Goal: Task Accomplishment & Management: Manage account settings

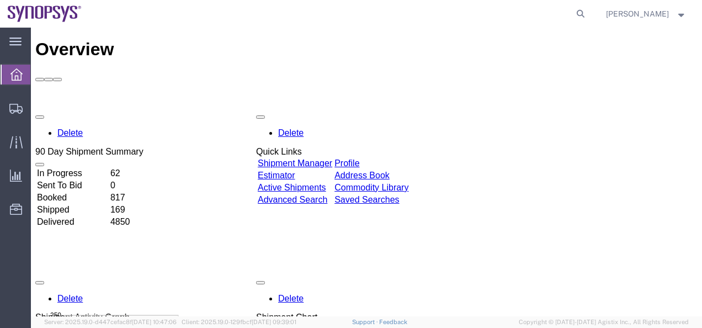
click at [332, 158] on link "Shipment Manager" at bounding box center [295, 162] width 75 height 9
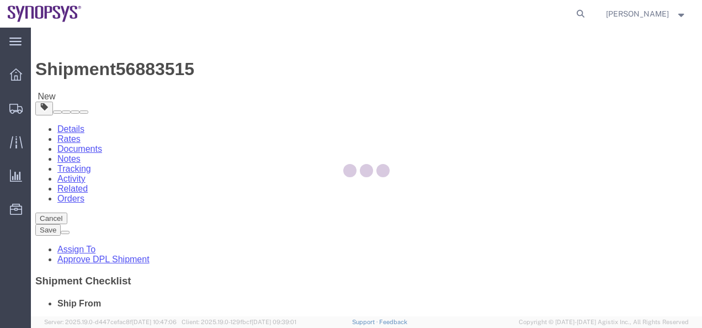
select select
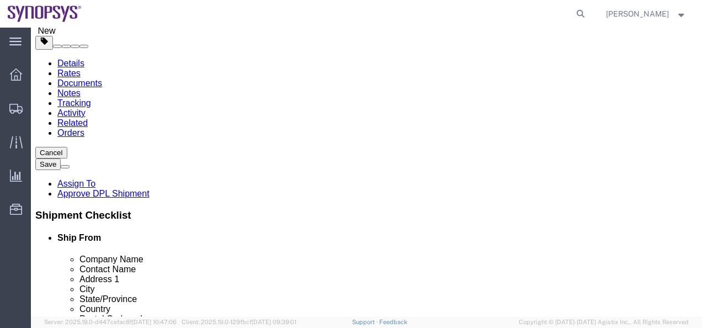
scroll to position [55, 0]
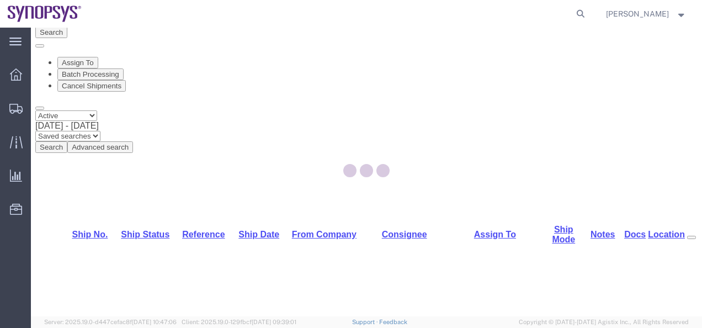
select select "63204"
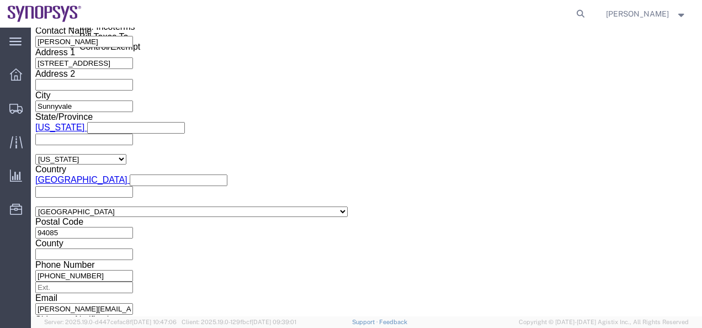
scroll to position [755, 0]
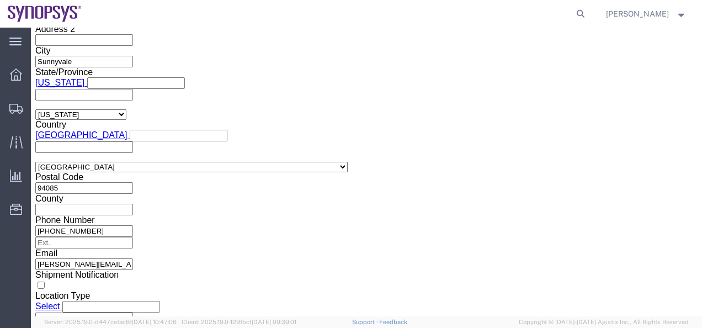
click button "Continue"
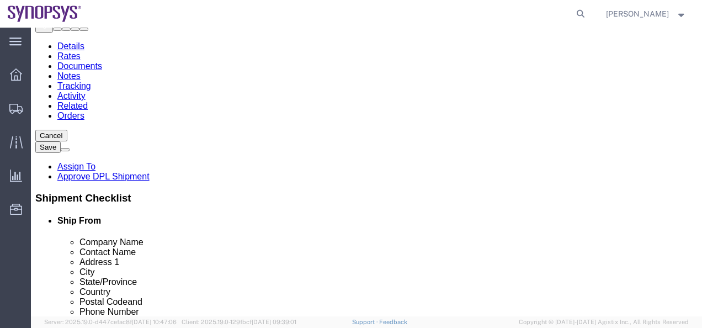
scroll to position [156, 0]
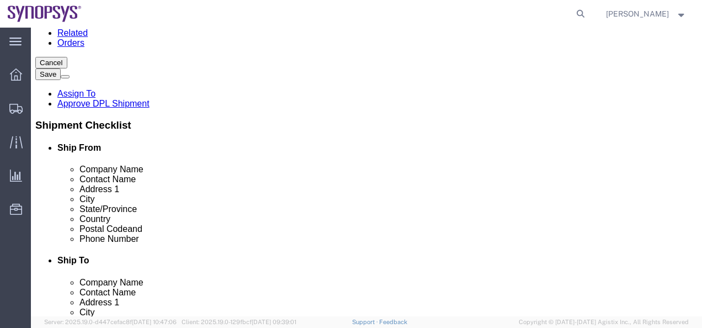
click div "Pieces: 54.00 Each Total value: 10800.00 USD"
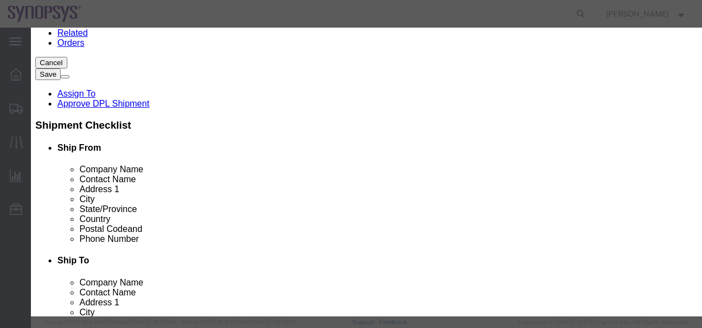
scroll to position [331, 0]
click button "Save & Close"
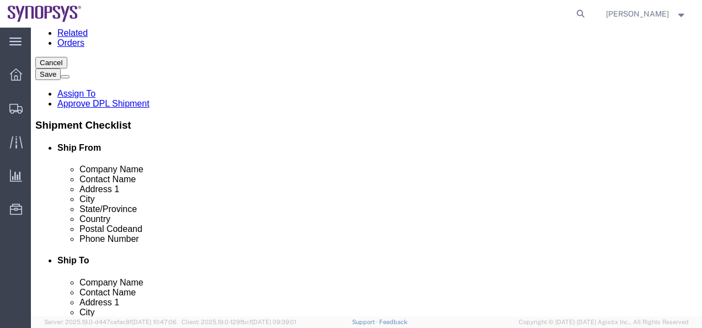
click div "1 x Medium Box Package Type Select Bale(s) Basket(s) Bolt(s) Bottle(s) Buckets …"
click dd "20.00 Each"
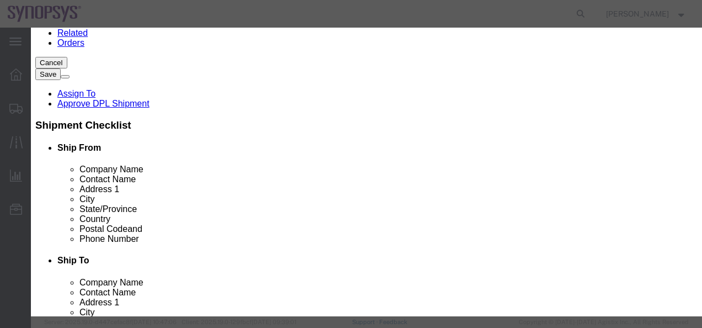
click button "Save & Close"
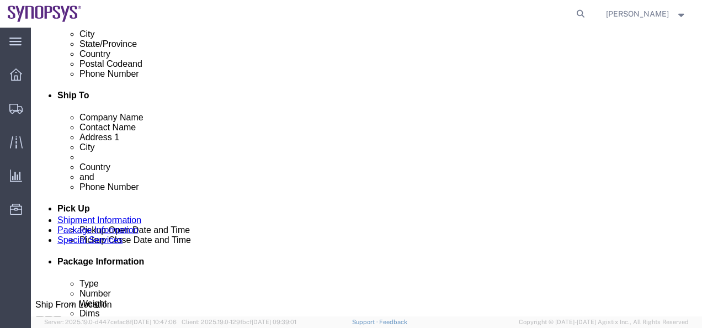
scroll to position [321, 0]
click dd "175.00 USD"
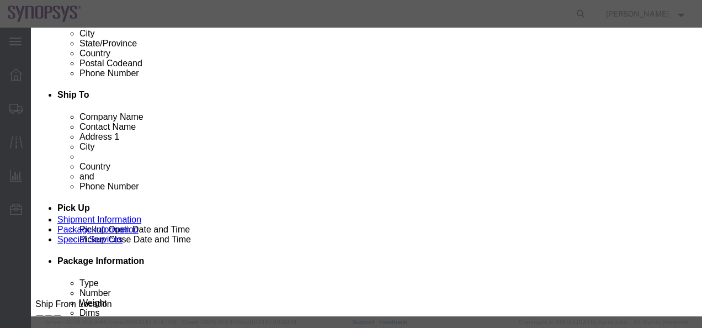
scroll to position [276, 0]
click button "Close"
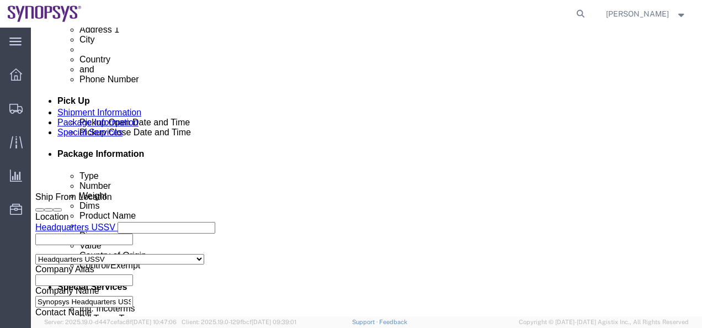
scroll to position [432, 0]
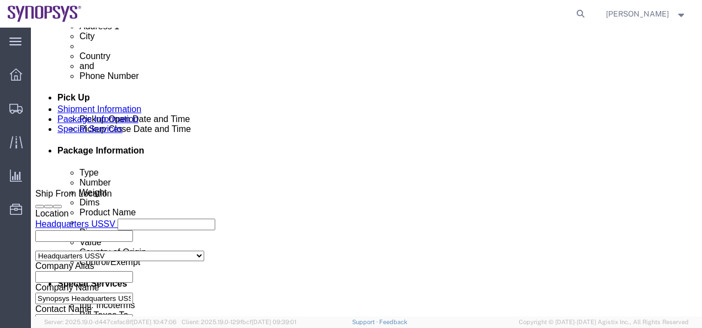
click dd "280.00 USD"
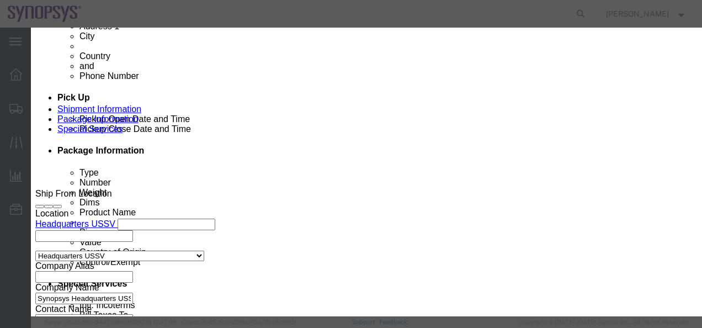
scroll to position [221, 0]
click button "Save & Close"
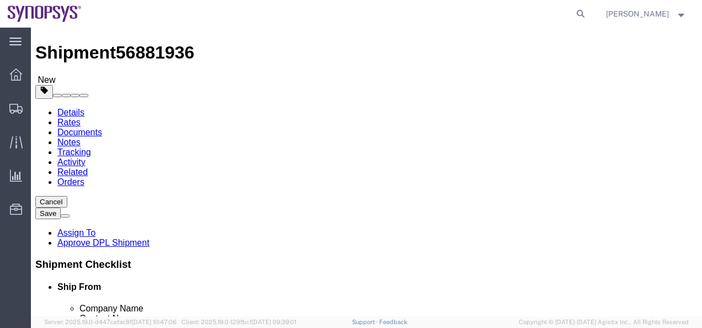
scroll to position [0, 0]
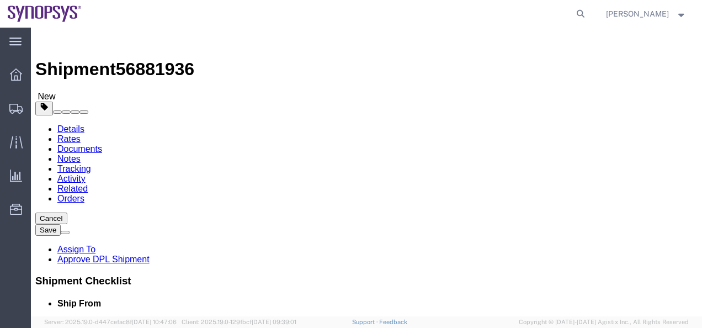
click link "Details"
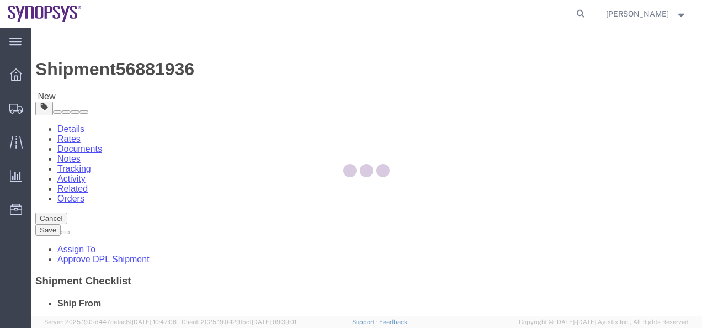
select select "63204"
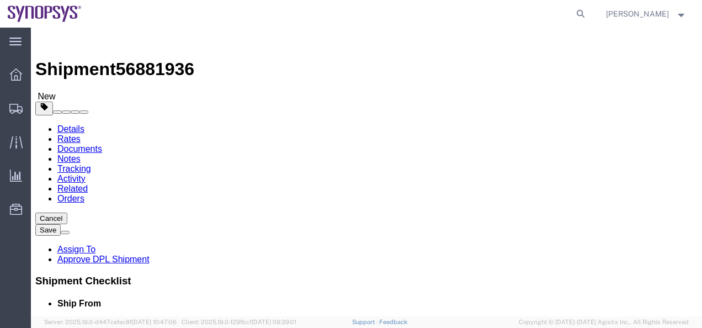
drag, startPoint x: 182, startPoint y: 235, endPoint x: 80, endPoint y: 234, distance: 102.2
click div "Contact Name Sai [PERSON_NAME]"
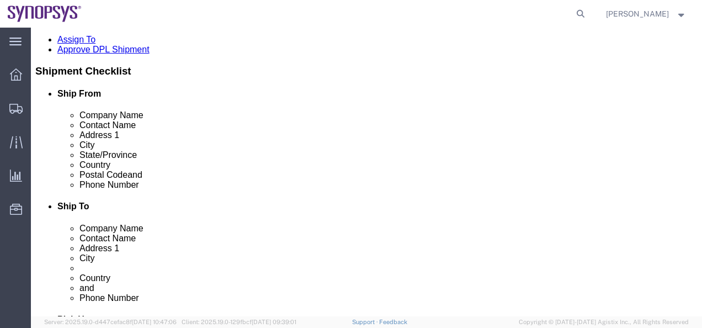
scroll to position [221, 0]
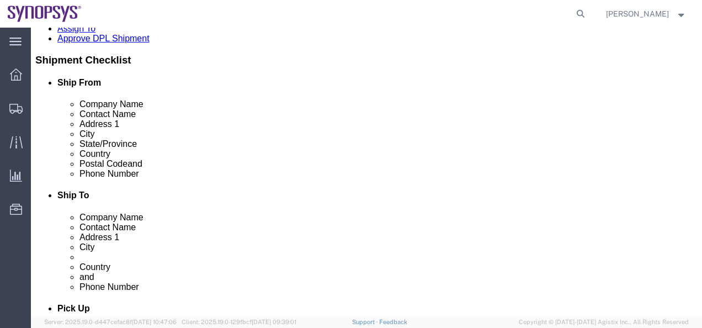
click button "Save"
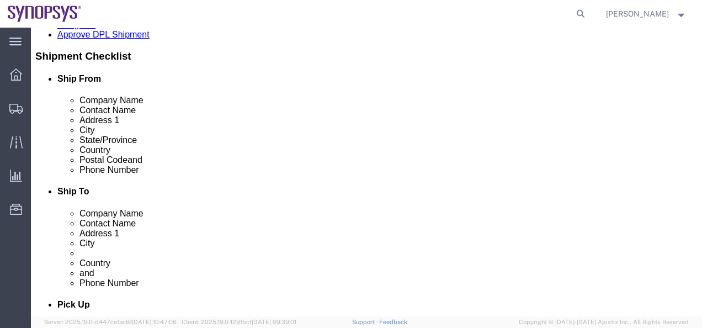
select select "63204"
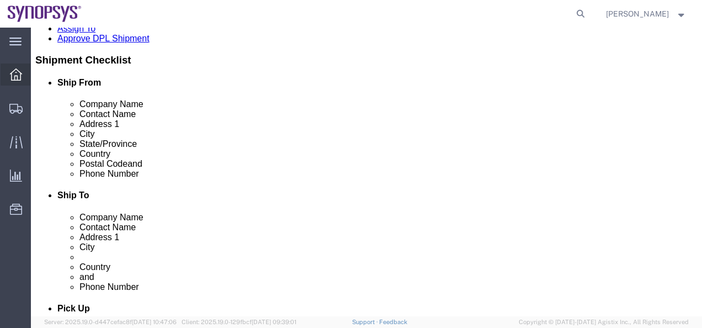
click at [20, 80] on icon at bounding box center [16, 74] width 12 height 12
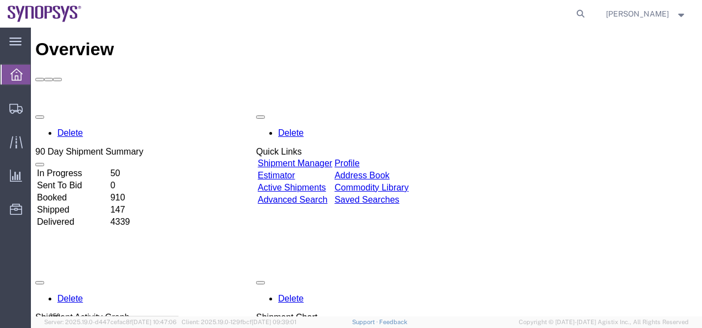
click at [312, 158] on link "Shipment Manager" at bounding box center [295, 162] width 75 height 9
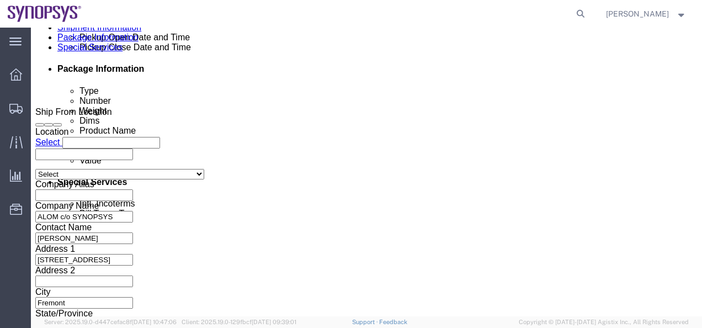
scroll to position [663, 0]
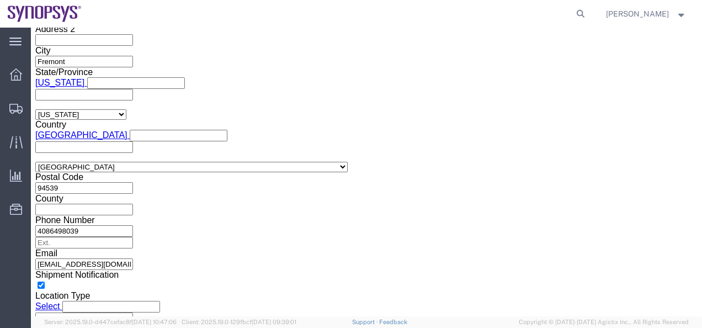
click button "Continue"
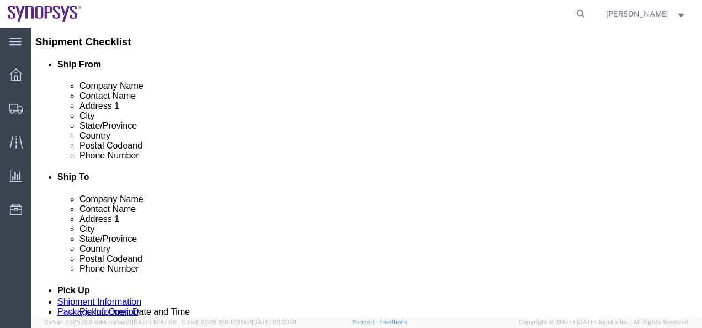
click dd "217260.00 USD"
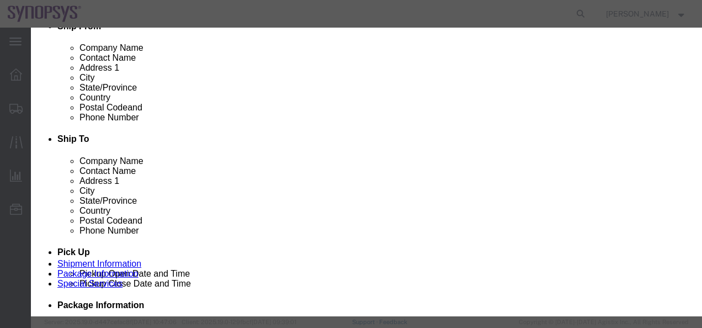
scroll to position [303, 0]
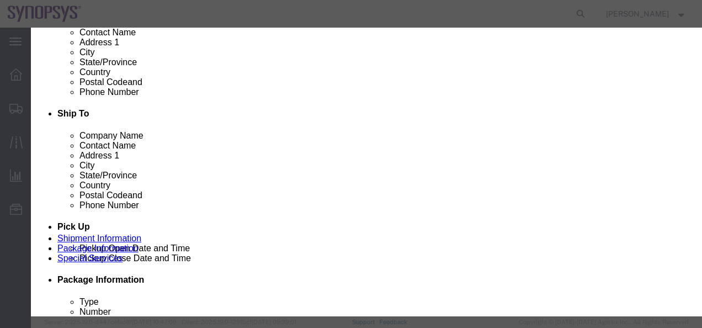
click button "Close"
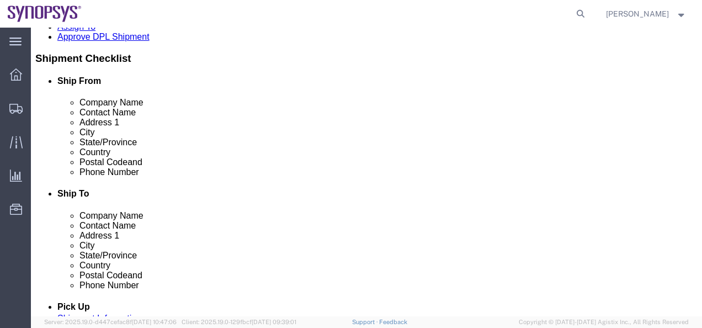
scroll to position [276, 0]
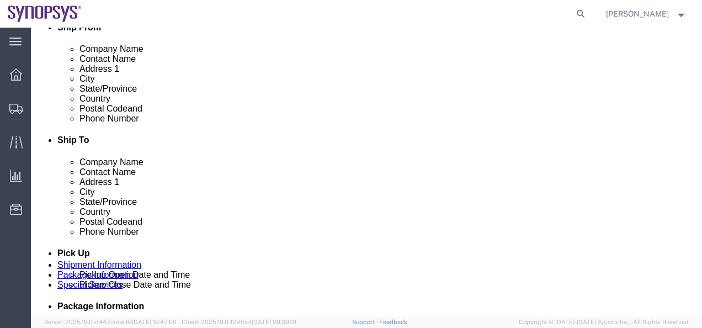
click dd "217260.00 USD"
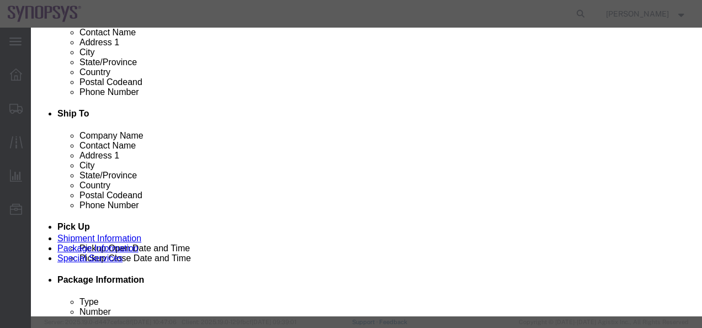
scroll to position [0, 0]
click button "Close"
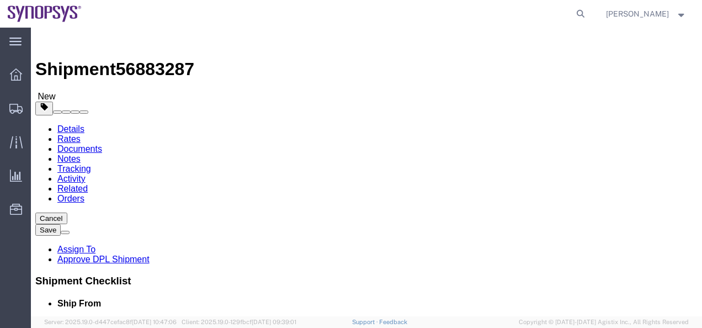
click link "Details"
click at [15, 81] on icon at bounding box center [16, 74] width 12 height 12
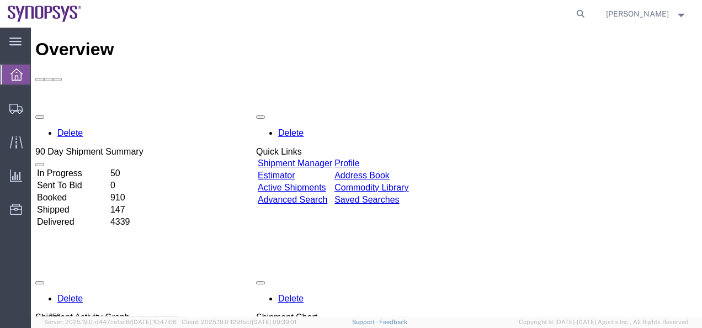
click at [332, 158] on link "Shipment Manager" at bounding box center [295, 162] width 75 height 9
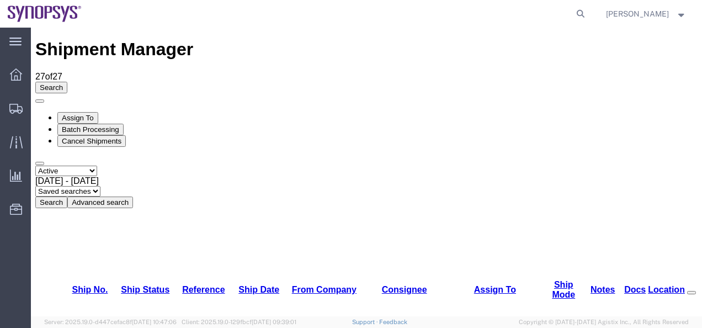
click at [10, 72] on icon at bounding box center [16, 74] width 12 height 12
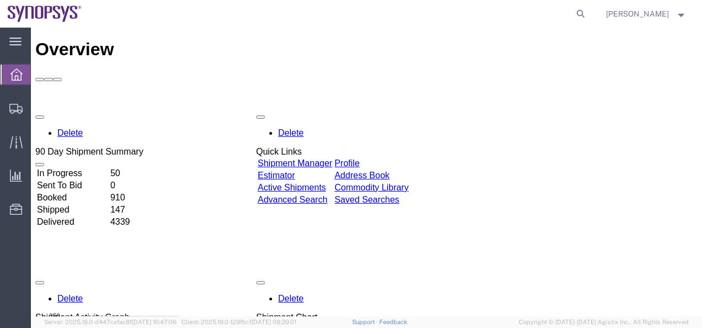
click at [324, 158] on link "Shipment Manager" at bounding box center [295, 162] width 75 height 9
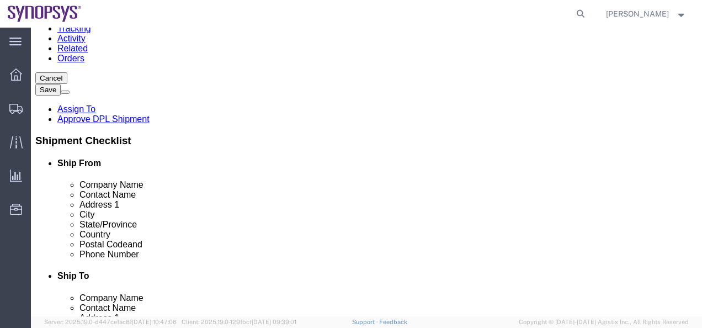
scroll to position [166, 0]
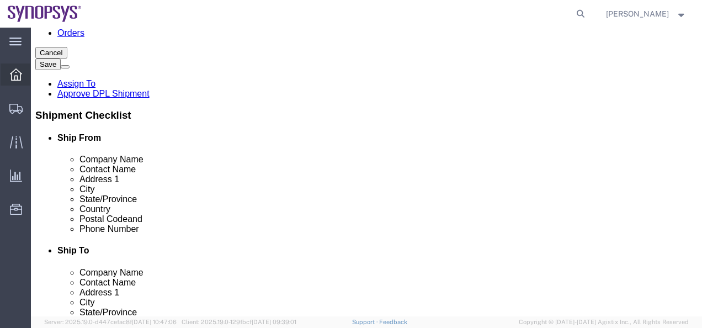
click at [24, 73] on div at bounding box center [16, 75] width 31 height 22
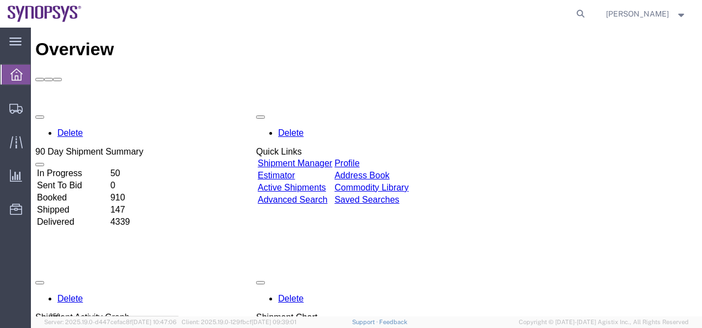
click at [332, 158] on link "Shipment Manager" at bounding box center [295, 162] width 75 height 9
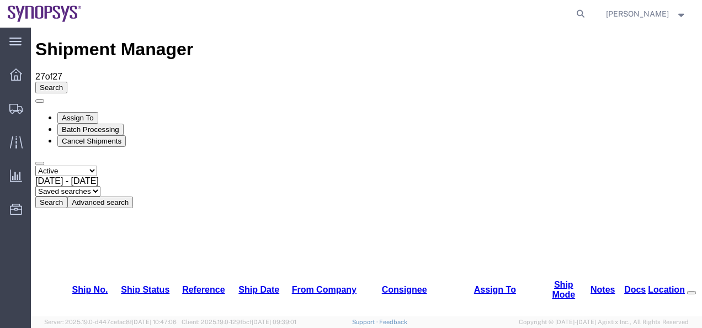
scroll to position [55, 0]
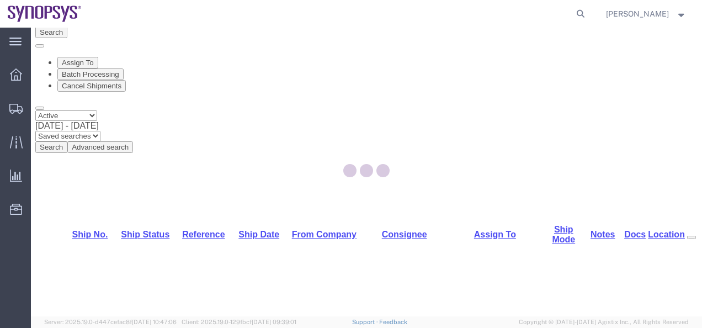
select select "63204"
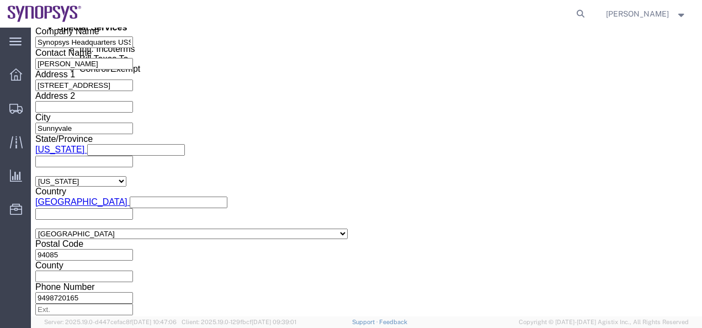
scroll to position [755, 0]
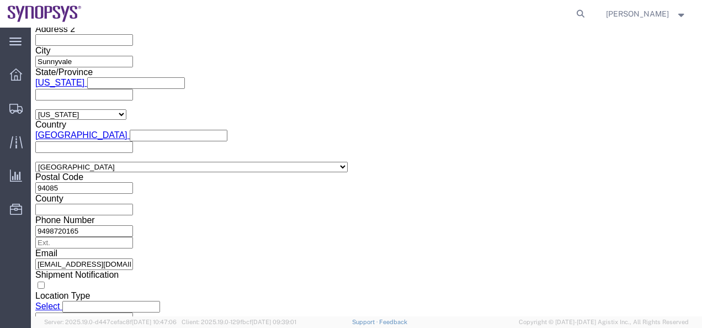
click button "Continue"
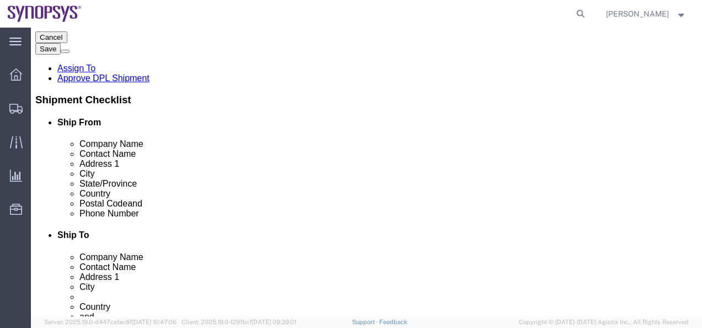
scroll to position [187, 0]
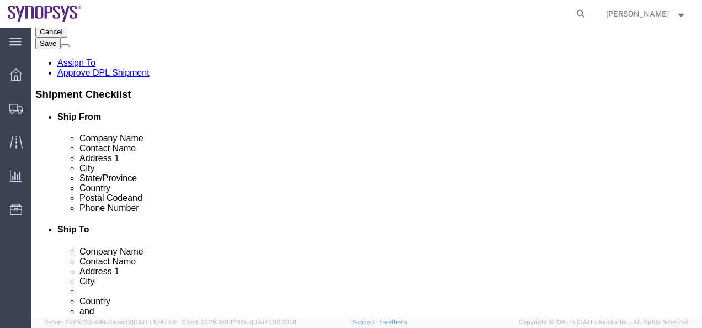
click dd "1.00 USD"
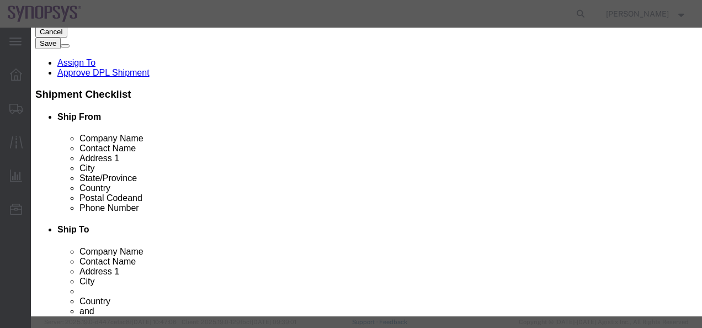
scroll to position [331, 0]
click button "Close"
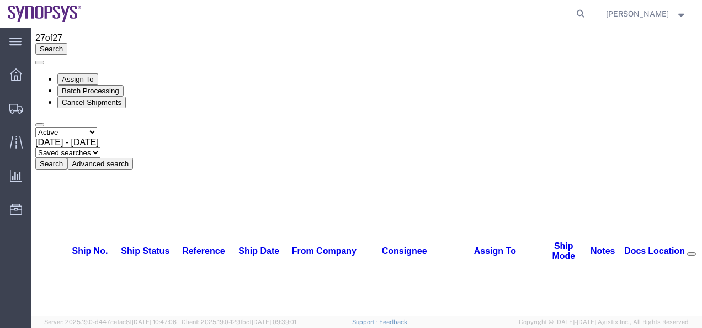
scroll to position [21, 0]
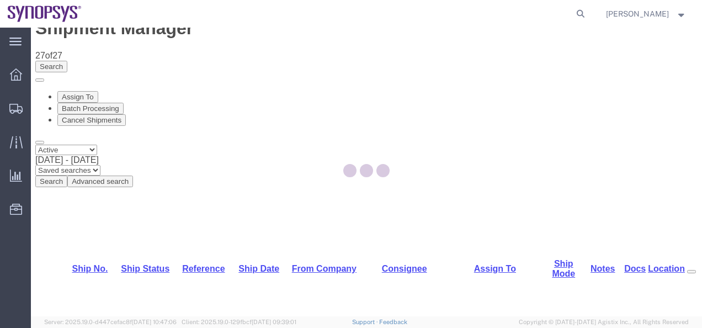
select select "63204"
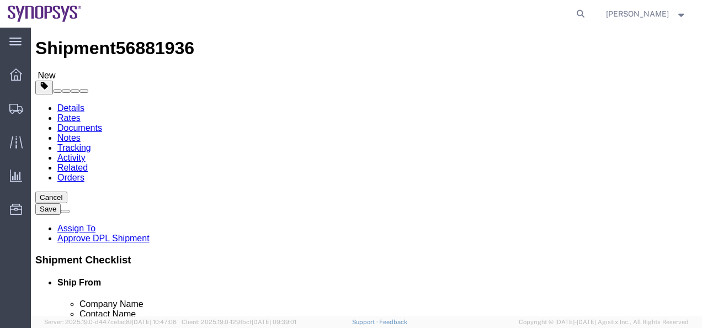
drag, startPoint x: 186, startPoint y: 219, endPoint x: 104, endPoint y: 221, distance: 82.3
click input "[PERSON_NAME]"
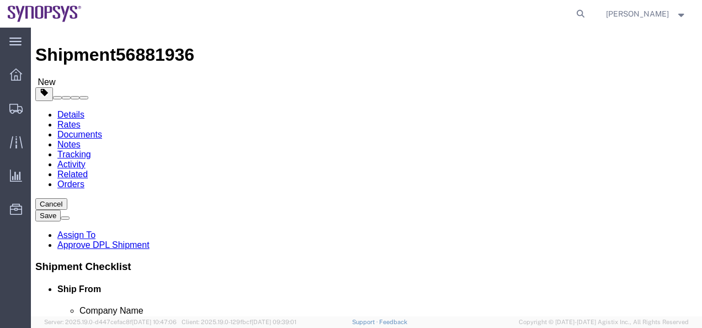
scroll to position [55, 0]
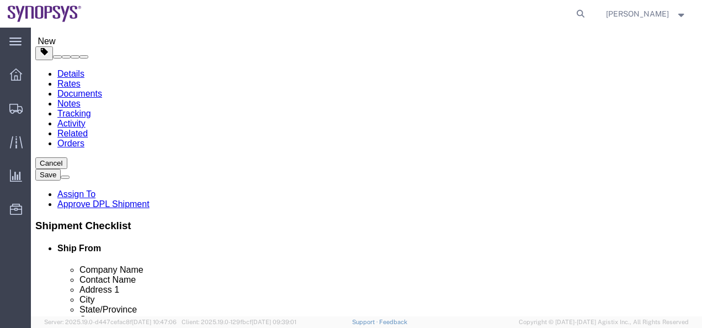
click button "Save"
click ul "Details Rates Documents Notes Tracking Activity Related Orders"
click link "Assign To"
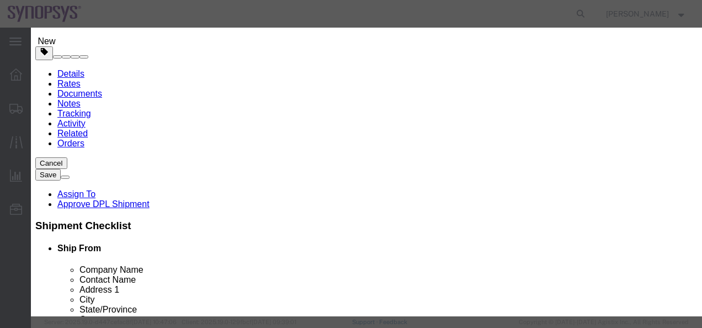
select select "117156"
select select
type input "shipping"
select select "100122"
click textarea "Message"
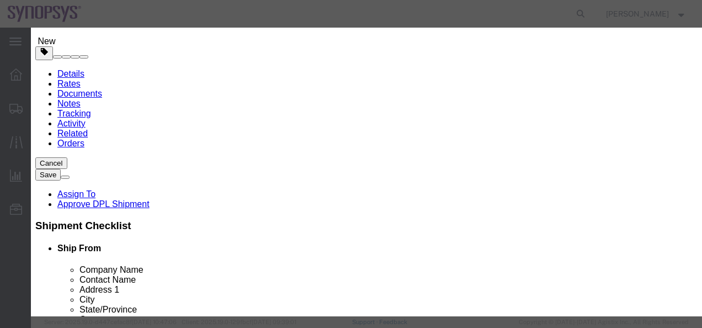
type textarea "Cleared to ship"
click button "Assign"
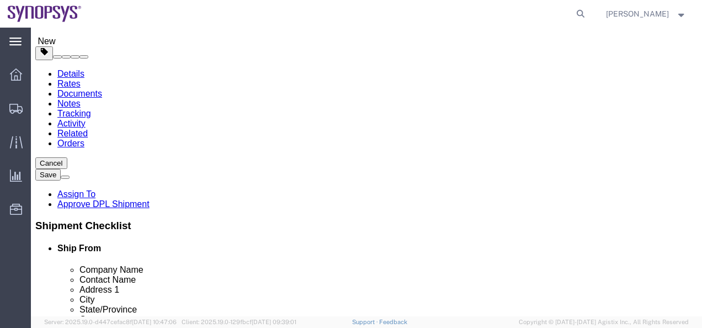
click at [13, 41] on icon at bounding box center [15, 42] width 12 height 8
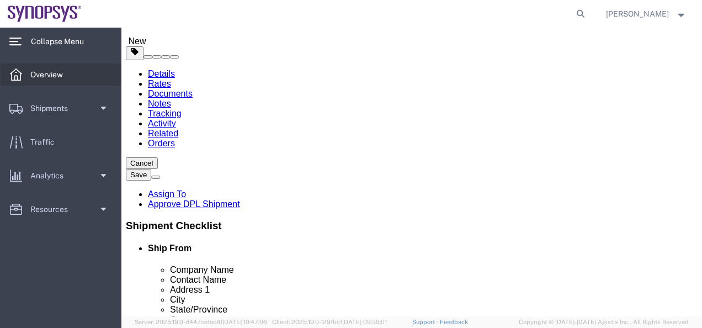
click at [19, 78] on icon at bounding box center [16, 74] width 12 height 12
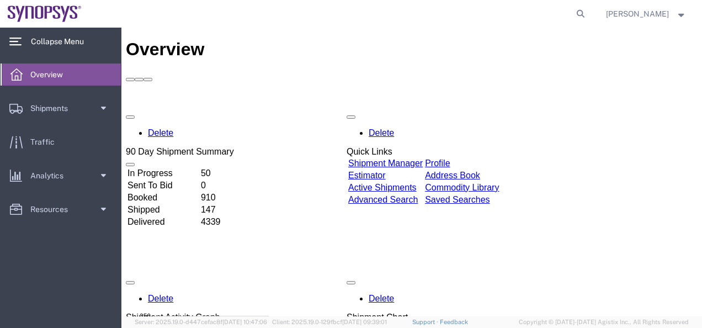
click at [423, 158] on link "Shipment Manager" at bounding box center [385, 162] width 75 height 9
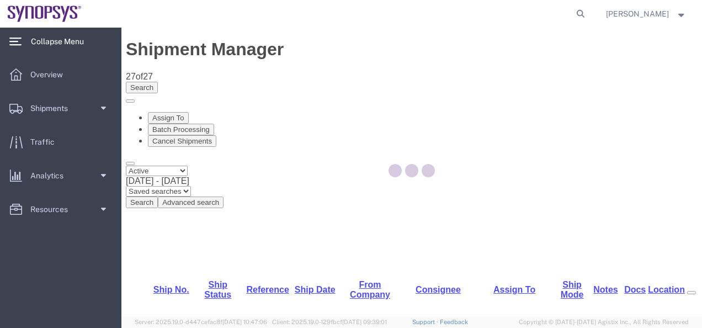
select select "63190"
select select "63204"
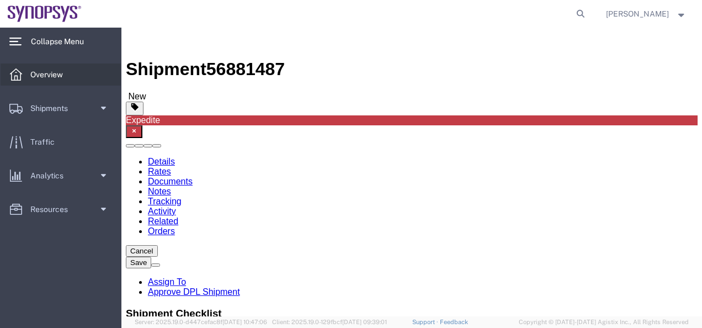
click at [15, 77] on icon at bounding box center [16, 74] width 12 height 12
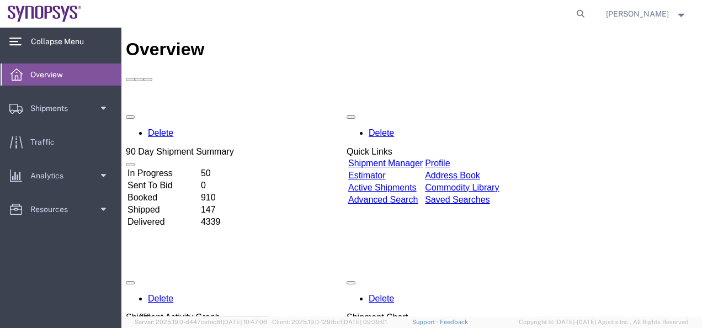
click at [412, 158] on link "Shipment Manager" at bounding box center [385, 162] width 75 height 9
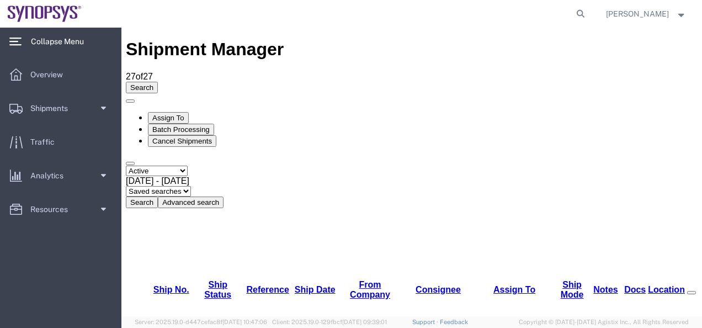
click at [19, 37] on svg-icon at bounding box center [15, 41] width 12 height 11
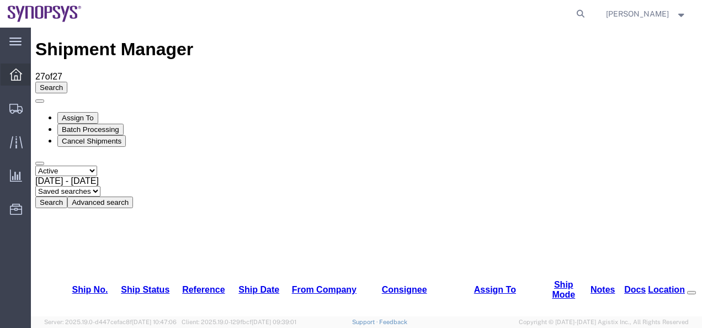
click at [11, 74] on icon at bounding box center [16, 74] width 12 height 12
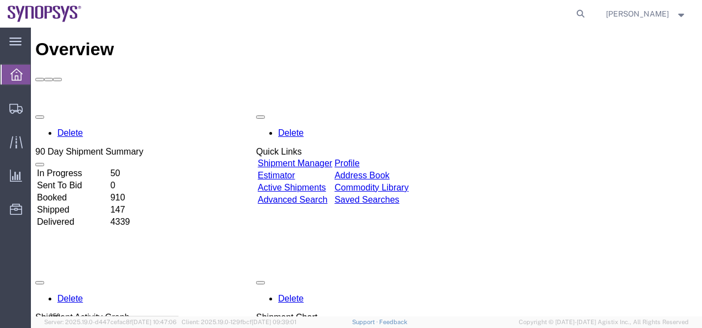
click at [327, 158] on link "Shipment Manager" at bounding box center [295, 162] width 75 height 9
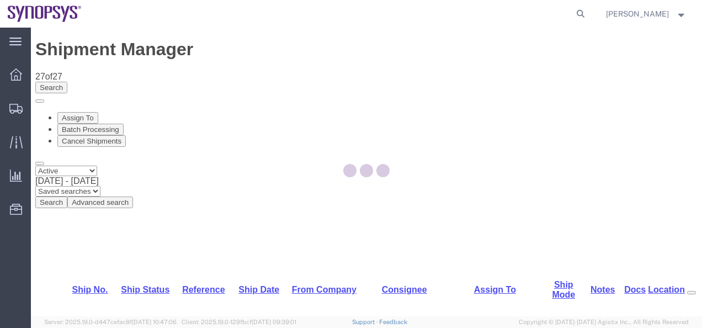
select select "63190"
select select "63204"
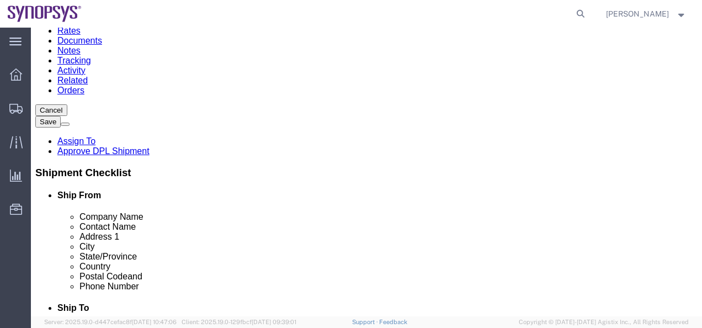
scroll to position [166, 0]
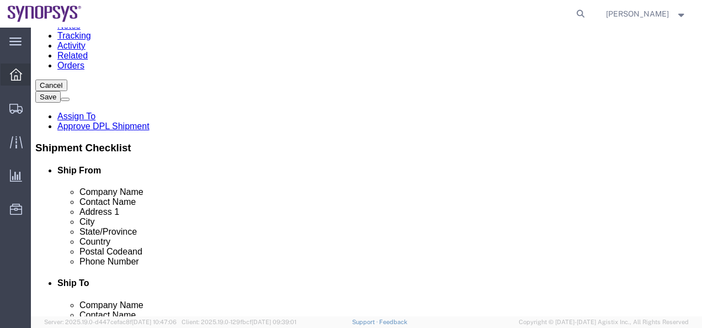
click at [20, 74] on icon at bounding box center [16, 74] width 12 height 12
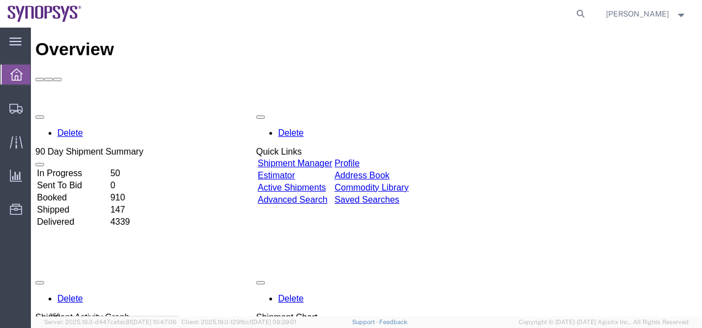
click at [332, 158] on link "Shipment Manager" at bounding box center [295, 162] width 75 height 9
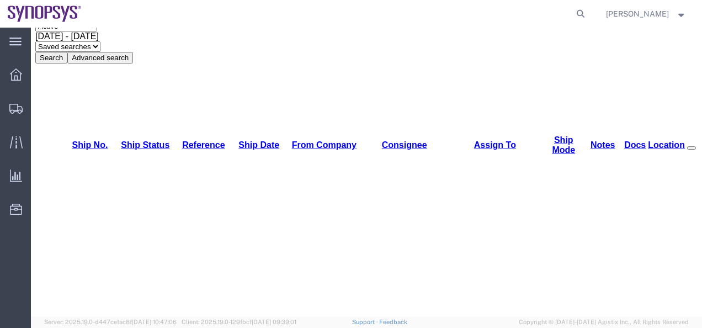
scroll to position [221, 0]
